Goal: Task Accomplishment & Management: Complete application form

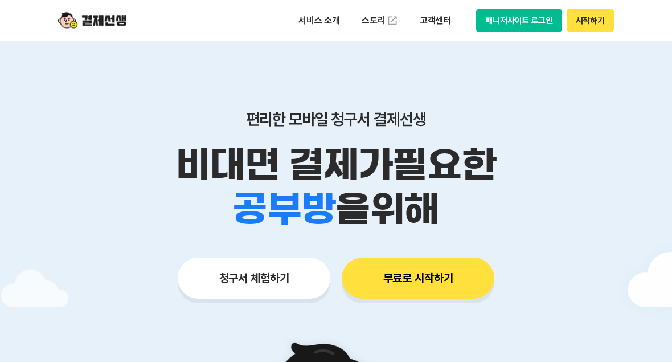
click at [270, 275] on button "청구서 체험하기" at bounding box center [254, 278] width 153 height 41
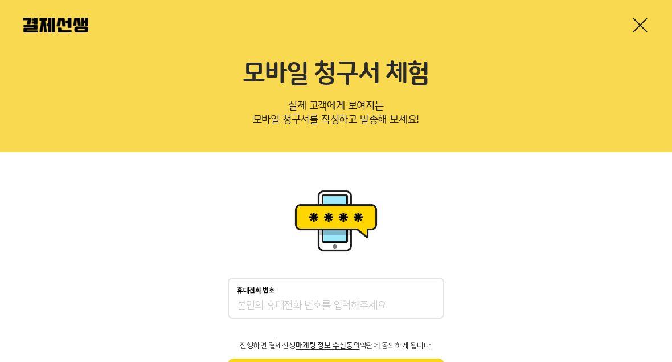
scroll to position [81, 0]
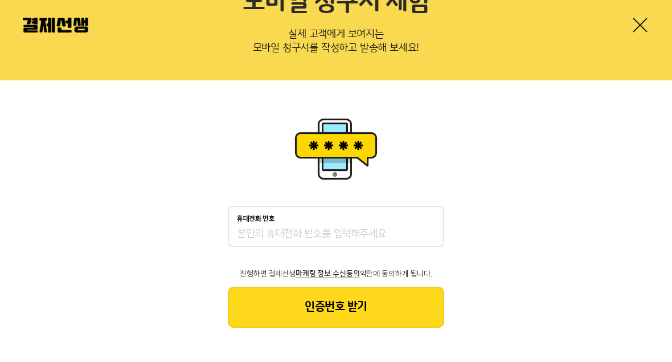
click at [380, 221] on div "휴대전화 번호" at bounding box center [336, 219] width 198 height 8
click at [380, 227] on input "휴대전화 번호" at bounding box center [336, 234] width 198 height 14
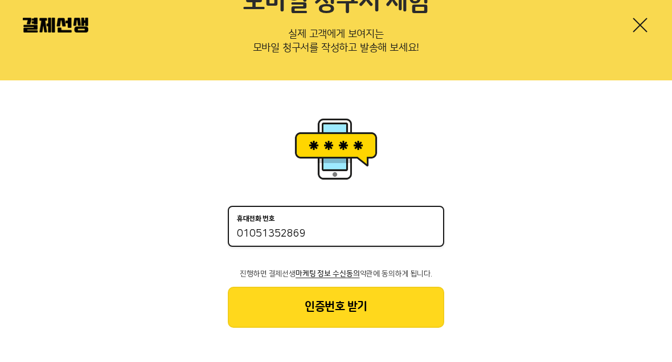
type input "01051352869"
click at [405, 309] on button "인증번호 받기" at bounding box center [336, 307] width 217 height 41
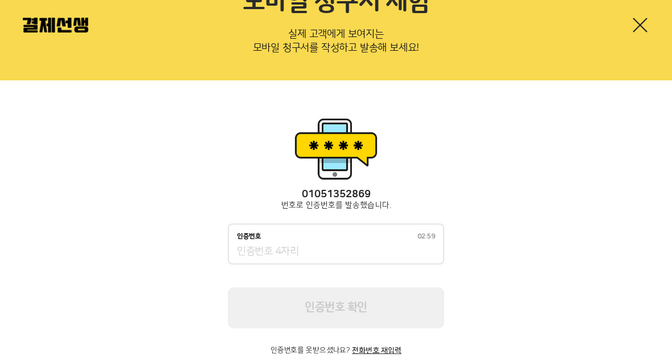
click at [332, 252] on input "인증번호 02:59" at bounding box center [336, 252] width 198 height 14
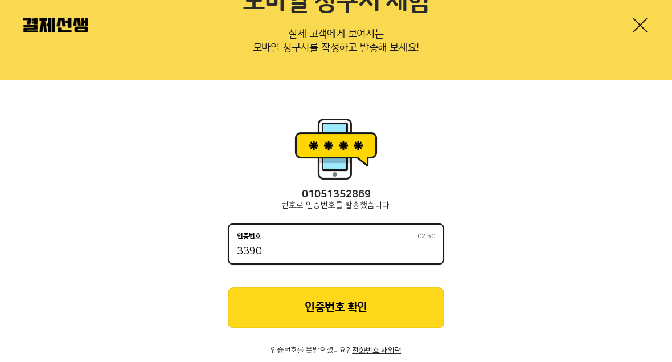
type input "3390"
click at [302, 304] on button "인증번호 확인" at bounding box center [336, 307] width 217 height 41
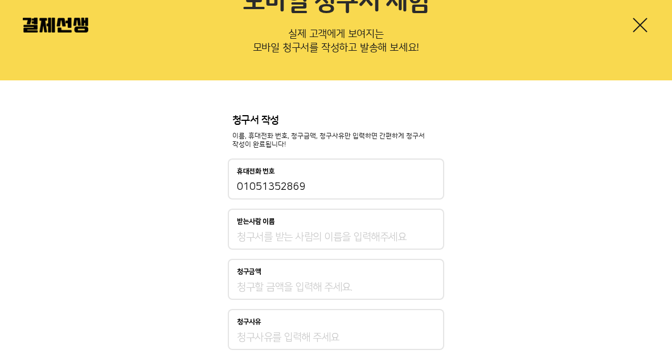
click at [256, 230] on input "받는사람 이름" at bounding box center [336, 237] width 198 height 14
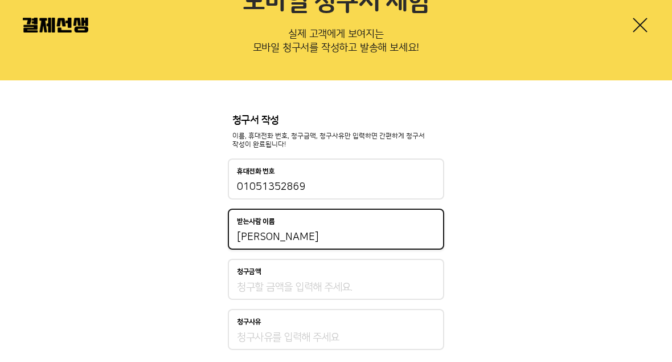
type input "[PERSON_NAME]"
click at [369, 290] on input "청구금액" at bounding box center [336, 287] width 198 height 14
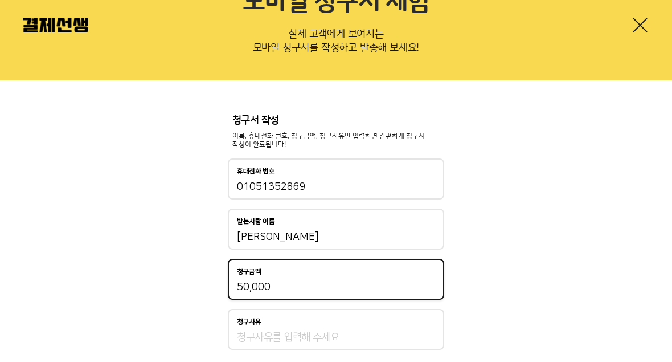
type input "500,000"
click at [362, 333] on input "청구사유" at bounding box center [336, 337] width 198 height 14
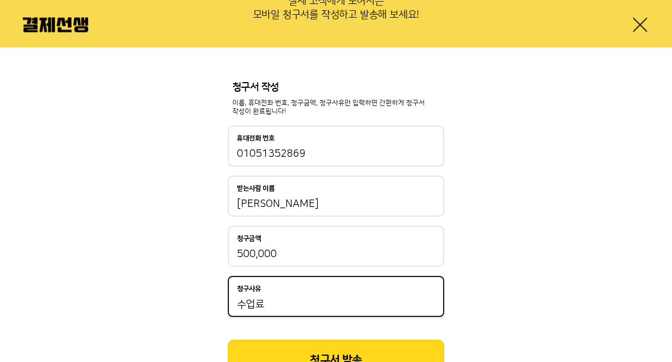
scroll to position [165, 0]
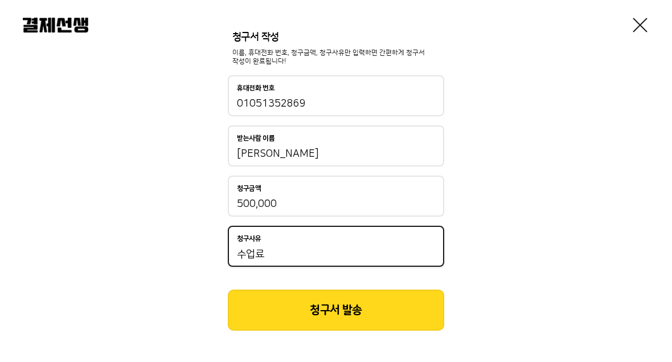
type input "수업료"
click at [382, 300] on button "청구서 발송" at bounding box center [336, 309] width 217 height 41
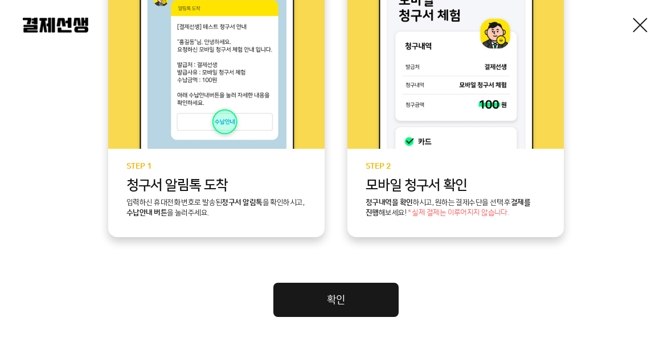
scroll to position [373, 0]
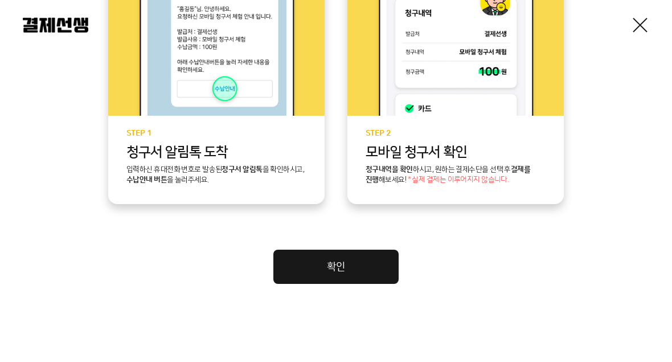
click at [327, 263] on link "확인" at bounding box center [336, 267] width 125 height 34
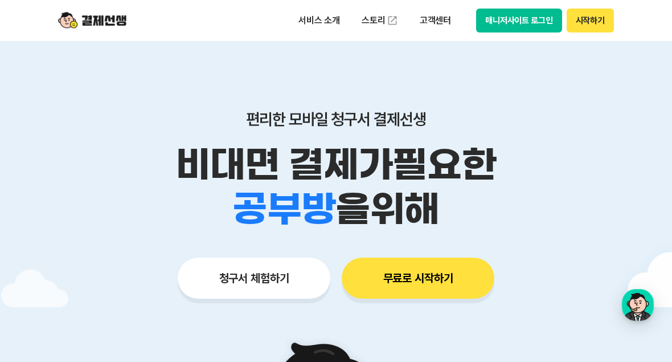
click at [404, 284] on button "무료로 시작하기" at bounding box center [418, 278] width 153 height 41
